Goal: Information Seeking & Learning: Learn about a topic

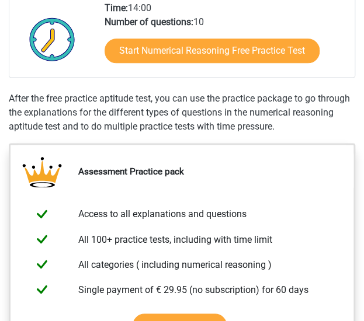
scroll to position [292, 0]
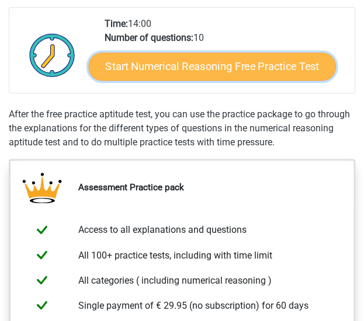
click at [269, 72] on link "Start Numerical Reasoning Free Practice Test" at bounding box center [211, 67] width 247 height 28
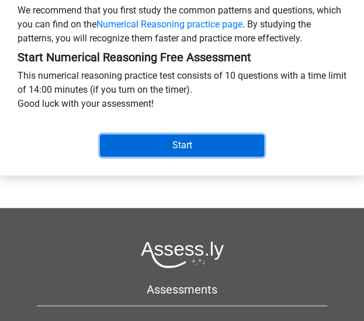
click at [192, 156] on input "Start" at bounding box center [182, 145] width 165 height 22
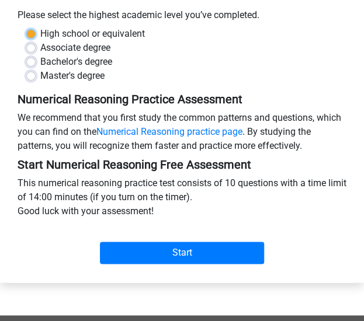
scroll to position [225, 0]
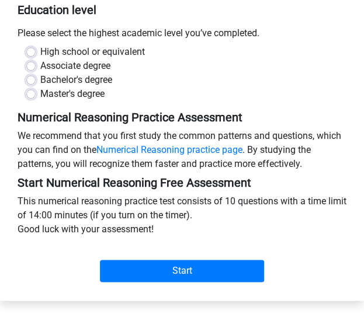
click at [40, 59] on label "High school or equivalent" at bounding box center [92, 52] width 105 height 14
click at [33, 57] on input "High school or equivalent" at bounding box center [30, 51] width 9 height 12
radio input "true"
click at [40, 87] on label "Bachelor's degree" at bounding box center [76, 80] width 72 height 14
click at [30, 85] on input "Bachelor's degree" at bounding box center [30, 79] width 9 height 12
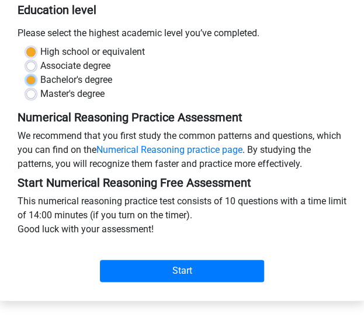
radio input "true"
click at [40, 73] on label "Associate degree" at bounding box center [75, 66] width 70 height 14
click at [30, 71] on input "Associate degree" at bounding box center [30, 65] width 9 height 12
radio input "true"
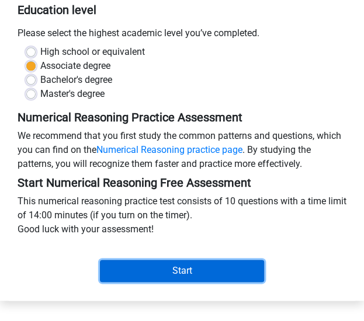
click at [197, 277] on input "Start" at bounding box center [182, 271] width 165 height 22
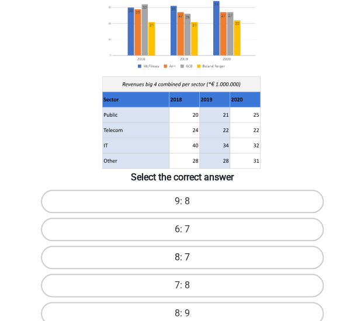
scroll to position [175, 0]
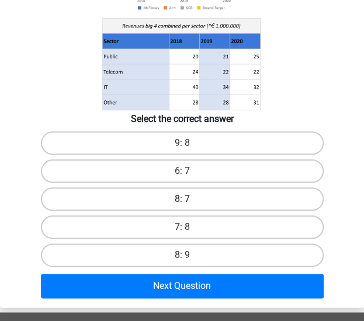
click at [216, 259] on label "8: 9" at bounding box center [182, 254] width 283 height 23
click at [190, 259] on input "8: 9" at bounding box center [186, 259] width 8 height 8
radio input "true"
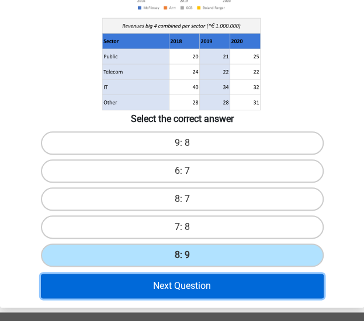
click at [209, 286] on button "Next Question" at bounding box center [182, 286] width 283 height 25
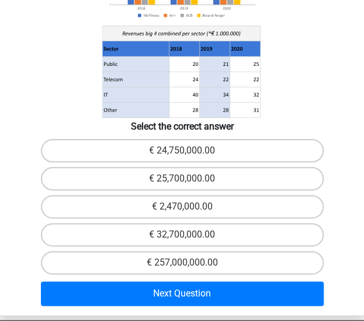
scroll to position [278, 0]
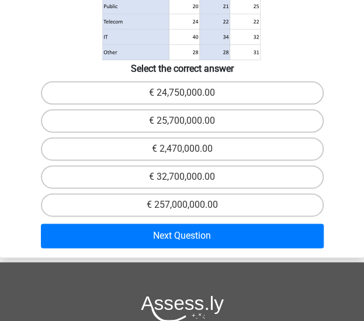
click at [186, 95] on input "€ 24,750,000.00" at bounding box center [186, 97] width 8 height 8
radio input "true"
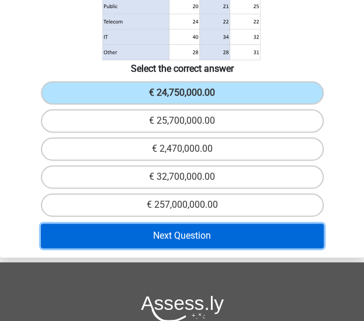
click at [222, 229] on button "Next Question" at bounding box center [182, 236] width 283 height 25
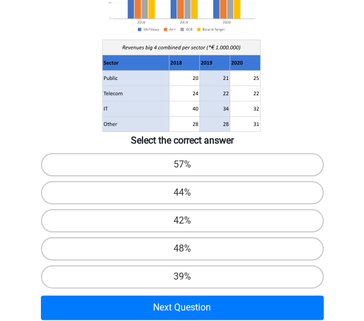
scroll to position [175, 0]
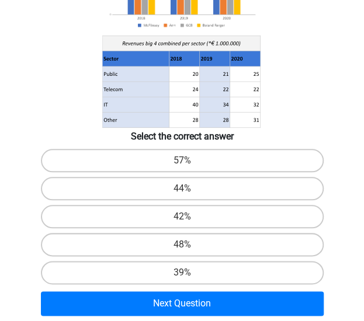
click at [182, 190] on input "44%" at bounding box center [186, 193] width 8 height 8
radio input "true"
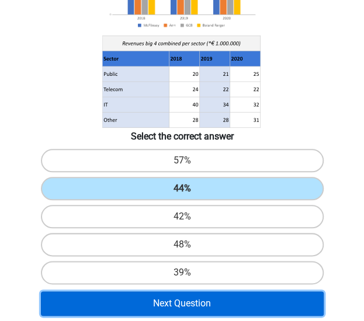
click at [210, 310] on button "Next Question" at bounding box center [182, 303] width 283 height 25
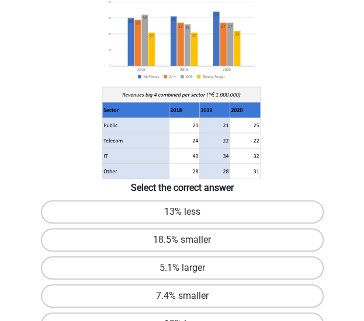
scroll to position [161, 0]
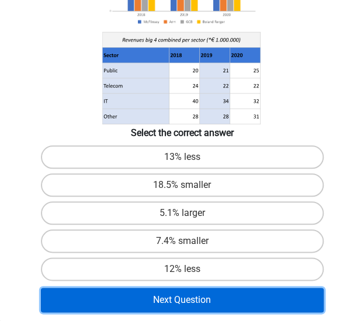
click at [235, 297] on button "Next Question" at bounding box center [182, 300] width 283 height 25
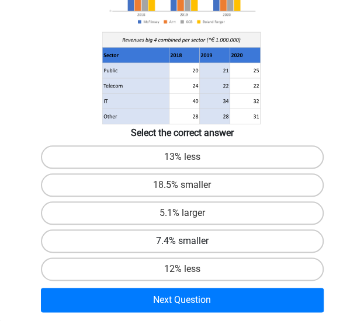
click at [241, 234] on label "7.4% smaller" at bounding box center [182, 240] width 283 height 23
click at [190, 241] on input "7.4% smaller" at bounding box center [186, 245] width 8 height 8
radio input "true"
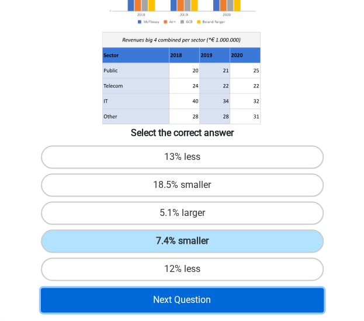
click at [225, 307] on button "Next Question" at bounding box center [182, 300] width 283 height 25
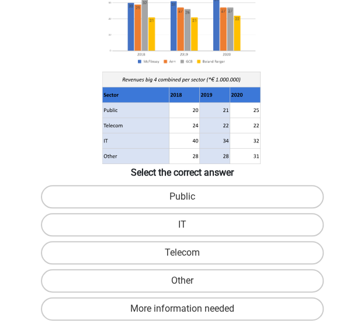
scroll to position [220, 0]
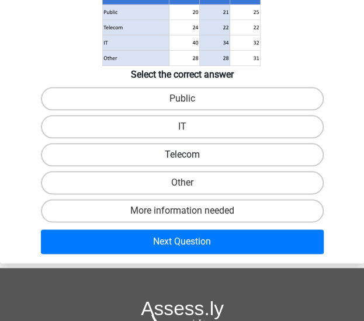
click at [250, 146] on label "Telecom" at bounding box center [182, 154] width 283 height 23
click at [190, 155] on input "Telecom" at bounding box center [186, 159] width 8 height 8
radio input "true"
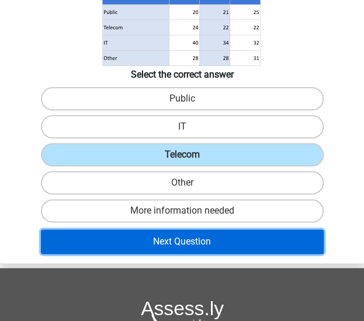
click at [241, 240] on button "Next Question" at bounding box center [182, 241] width 283 height 25
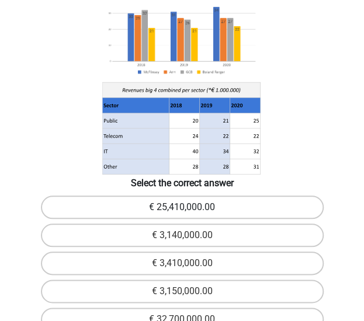
scroll to position [278, 0]
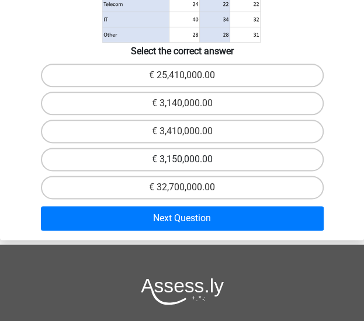
click at [228, 148] on label "€ 3,150,000.00" at bounding box center [182, 159] width 283 height 23
click at [190, 159] on input "€ 3,150,000.00" at bounding box center [186, 163] width 8 height 8
radio input "true"
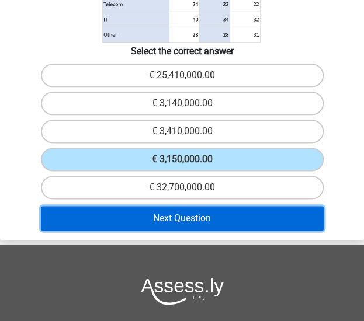
click at [228, 206] on button "Next Question" at bounding box center [182, 218] width 283 height 25
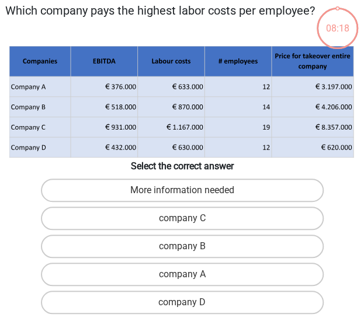
scroll to position [44, 0]
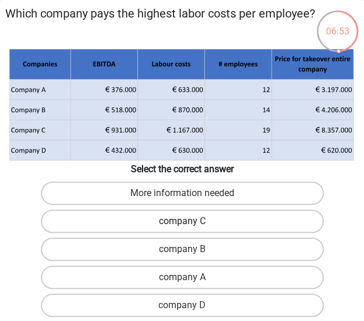
click at [183, 215] on label "company C" at bounding box center [182, 221] width 283 height 23
click at [183, 221] on input "company C" at bounding box center [186, 225] width 8 height 8
radio input "true"
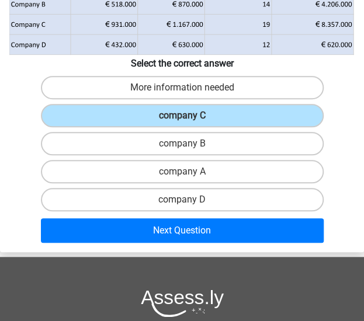
scroll to position [161, 0]
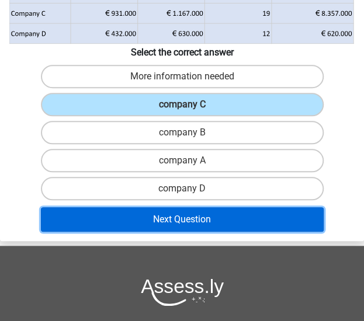
click at [210, 220] on button "Next Question" at bounding box center [182, 219] width 283 height 25
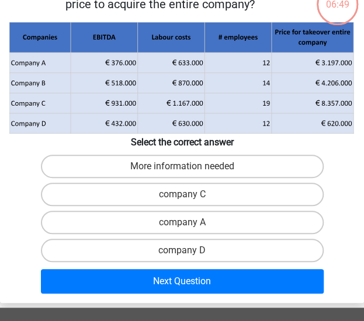
scroll to position [44, 0]
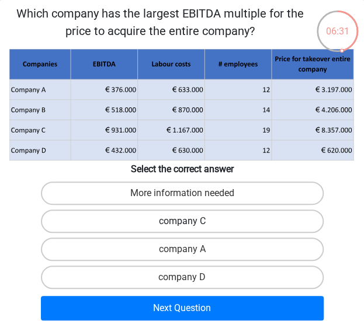
click at [163, 221] on label "company C" at bounding box center [182, 221] width 283 height 23
click at [182, 221] on input "company C" at bounding box center [186, 225] width 8 height 8
radio input "true"
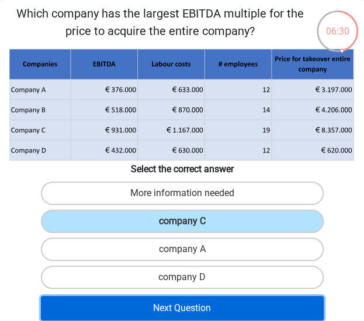
click at [223, 309] on button "Next Question" at bounding box center [182, 308] width 283 height 25
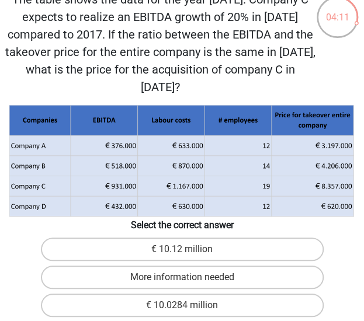
scroll to position [0, 0]
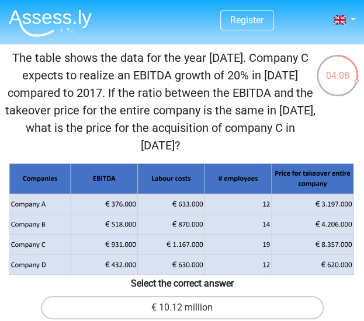
click at [348, 59] on div "04:08" at bounding box center [337, 68] width 44 height 29
click at [355, 18] on div "Register Nederlands English" at bounding box center [182, 21] width 364 height 38
click at [354, 19] on link at bounding box center [343, 20] width 23 height 14
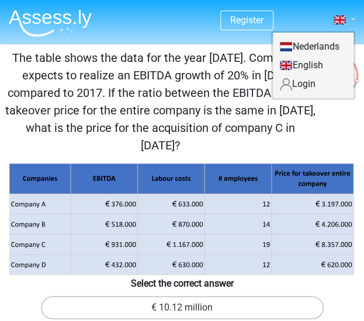
click at [354, 19] on link at bounding box center [343, 20] width 23 height 14
